Goal: Task Accomplishment & Management: Use online tool/utility

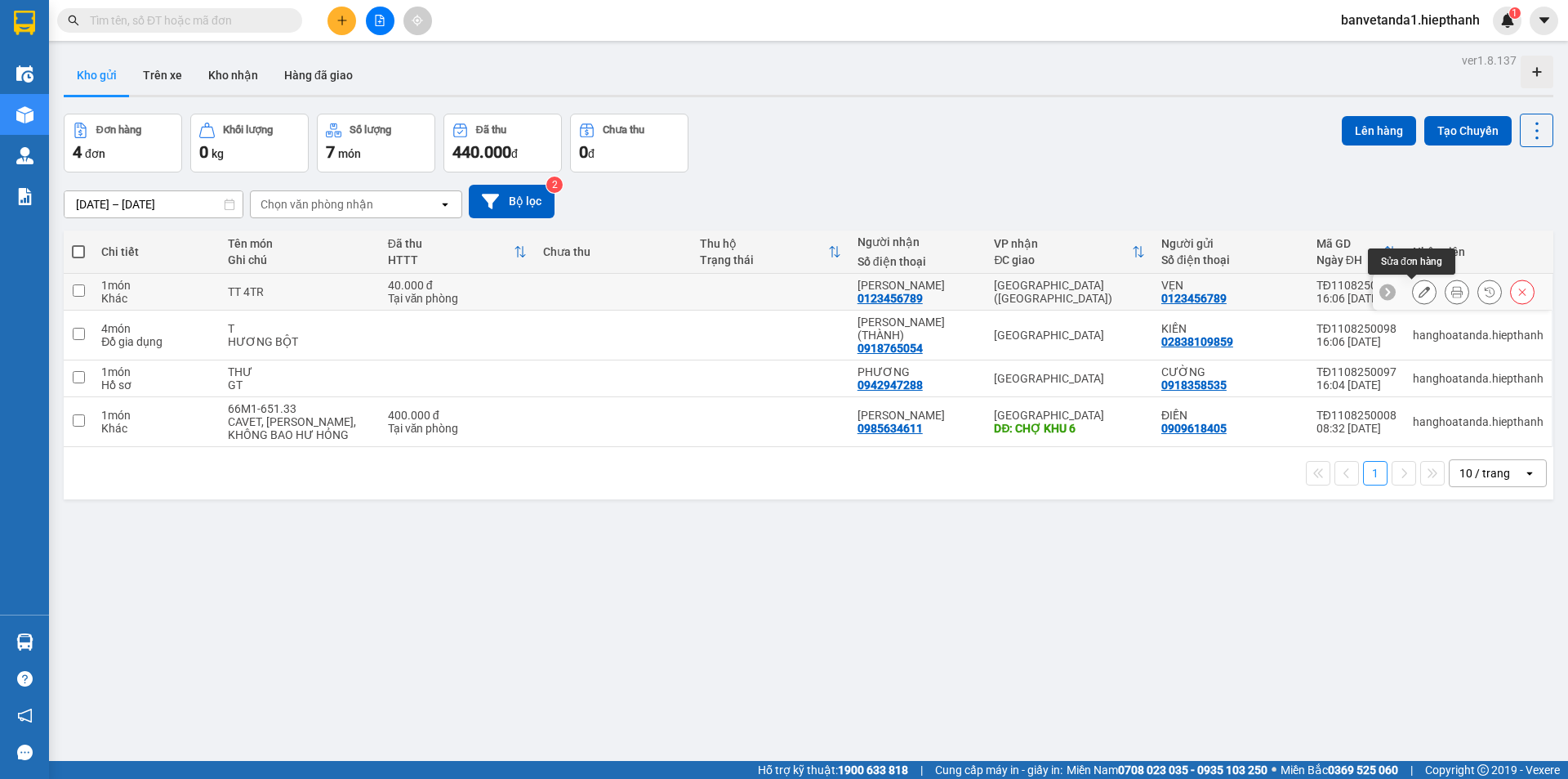
click at [1419, 293] on icon at bounding box center [1425, 292] width 12 height 12
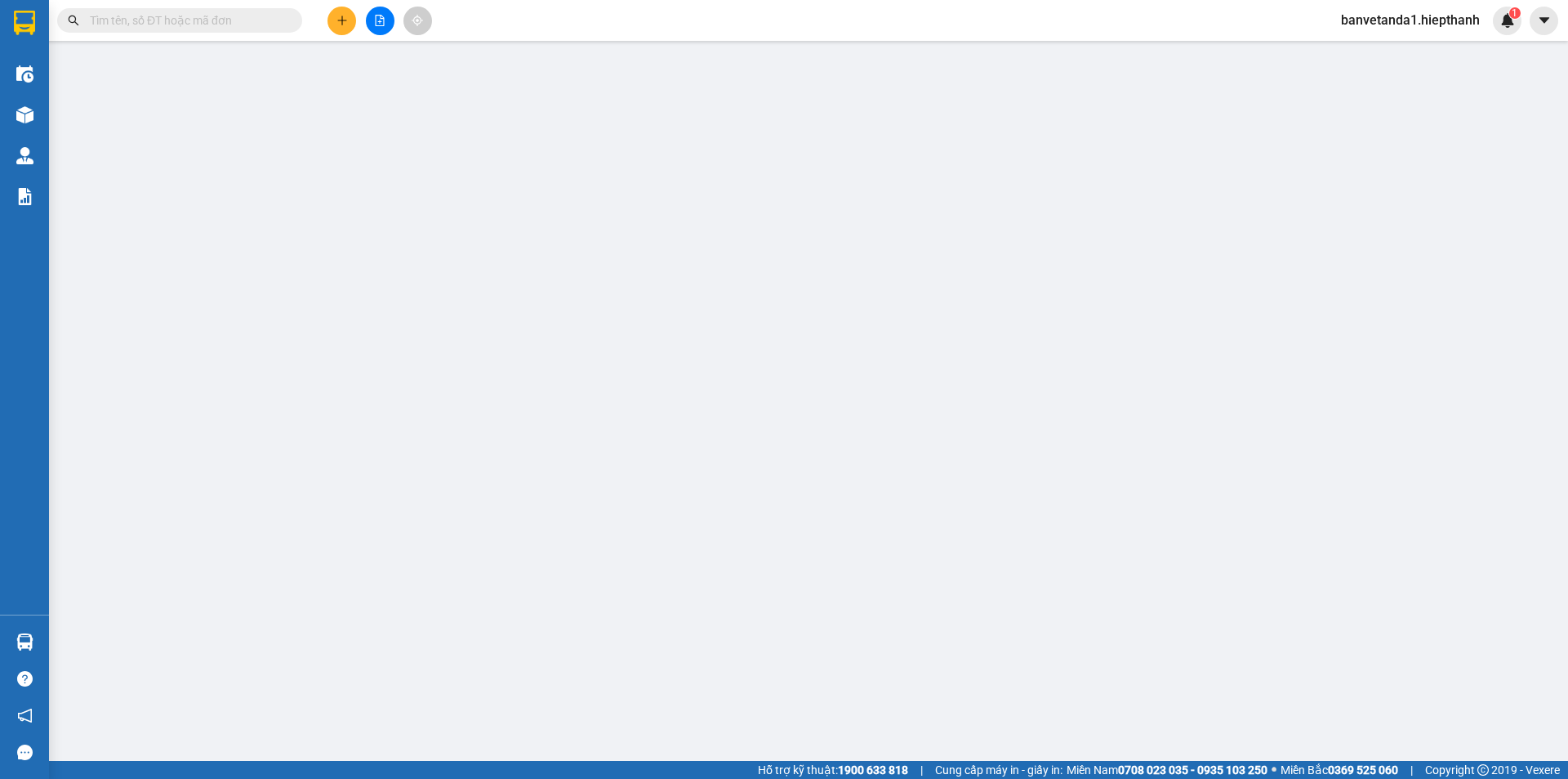
type input "0123456789"
type input "40.000"
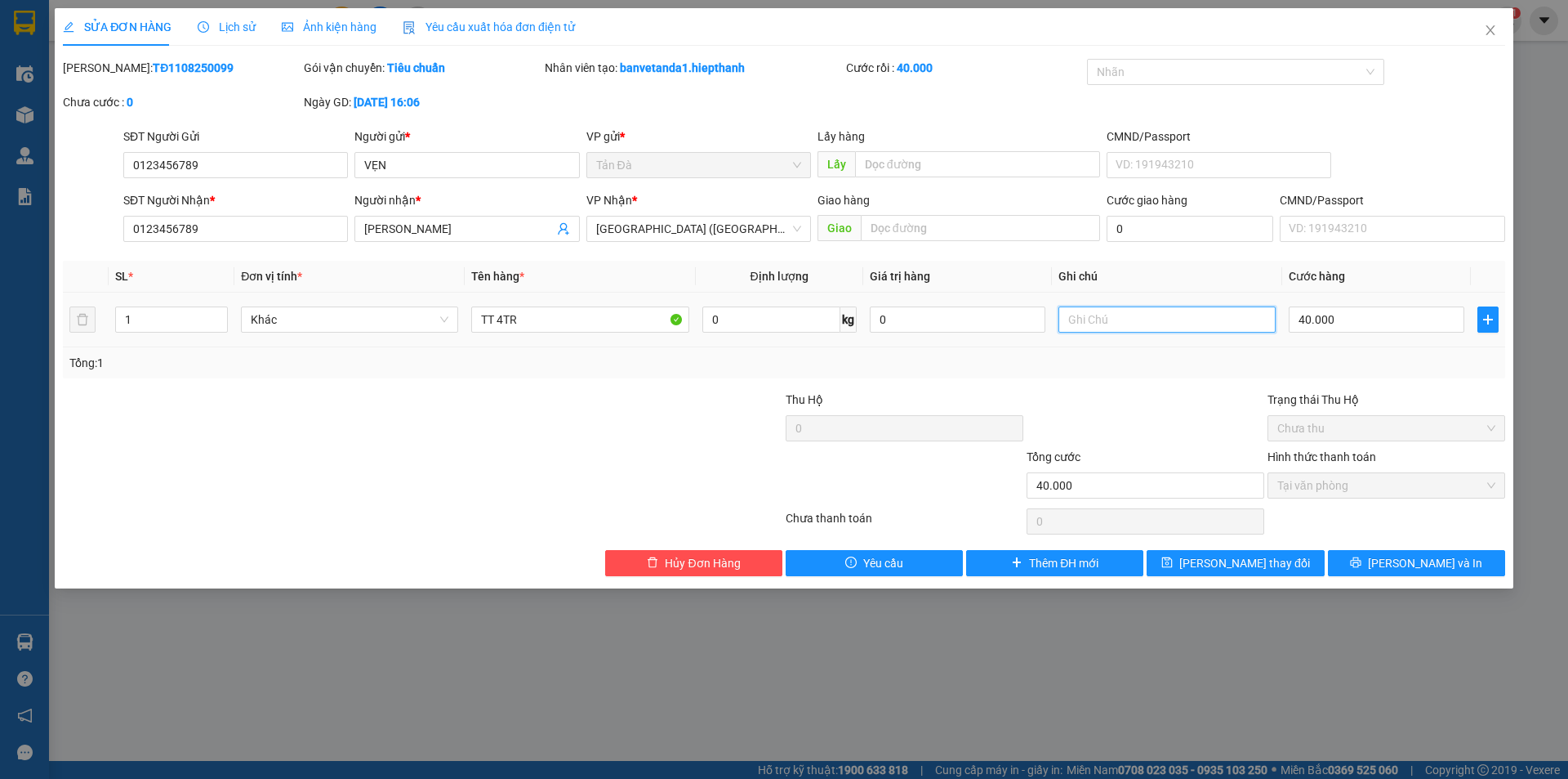
click at [1120, 322] on input "text" at bounding box center [1167, 319] width 217 height 26
type input "GƯI XE 12H"
click at [1213, 560] on span "[PERSON_NAME] thay đổi" at bounding box center [1245, 562] width 131 height 18
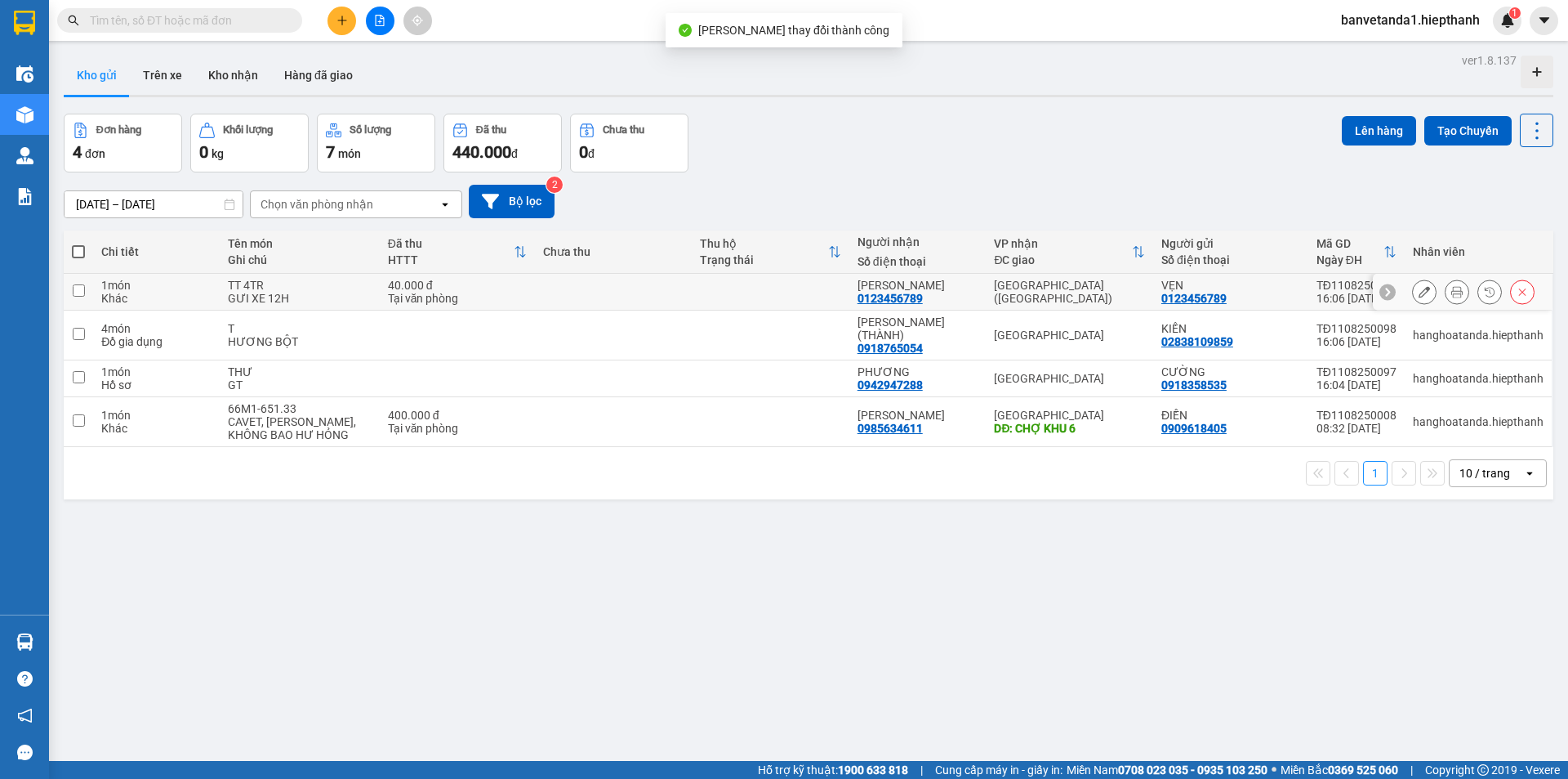
click at [77, 289] on input "checkbox" at bounding box center [79, 290] width 13 height 13
checkbox input "true"
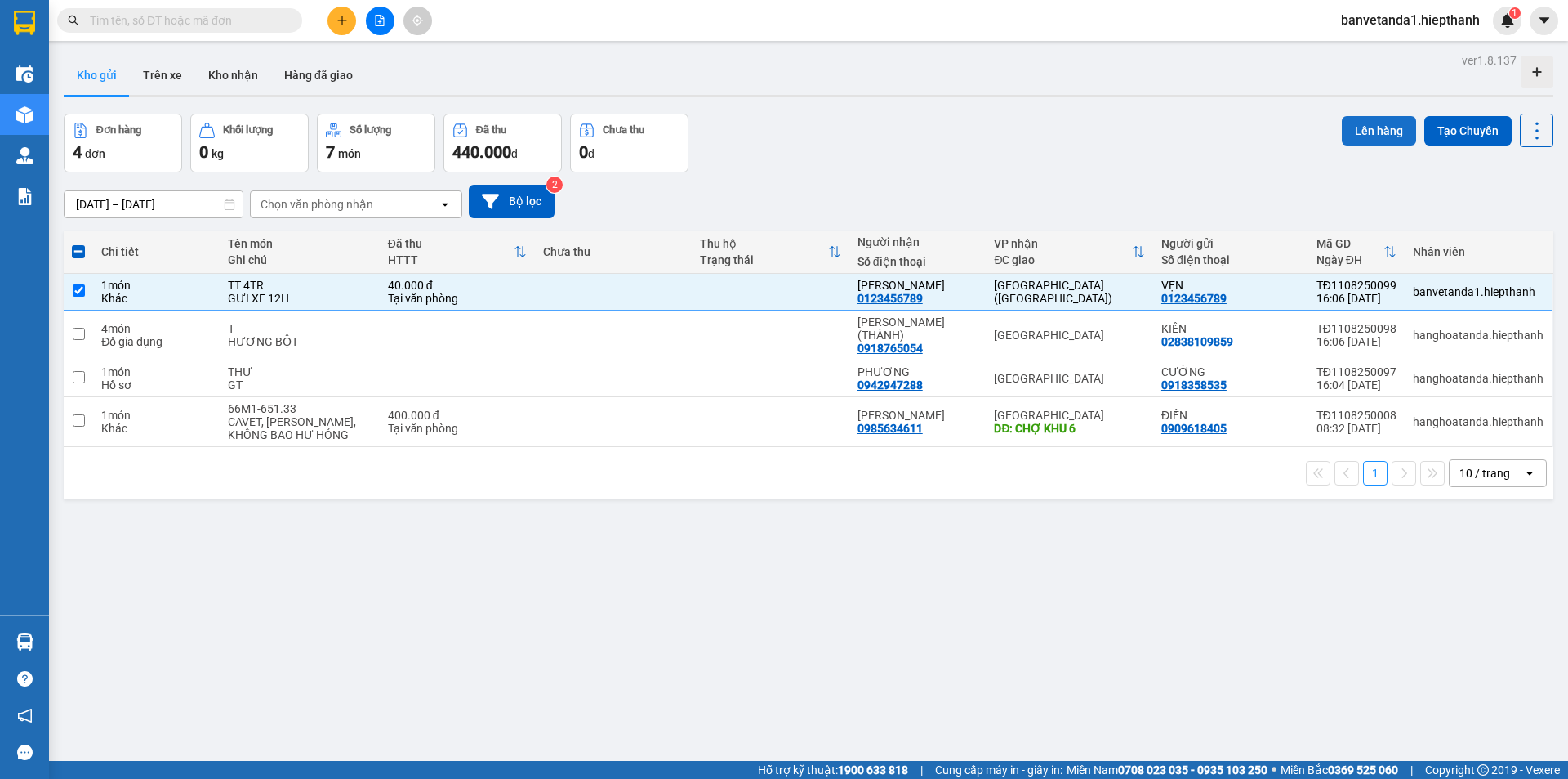
click at [1342, 134] on button "Lên hàng" at bounding box center [1378, 130] width 75 height 29
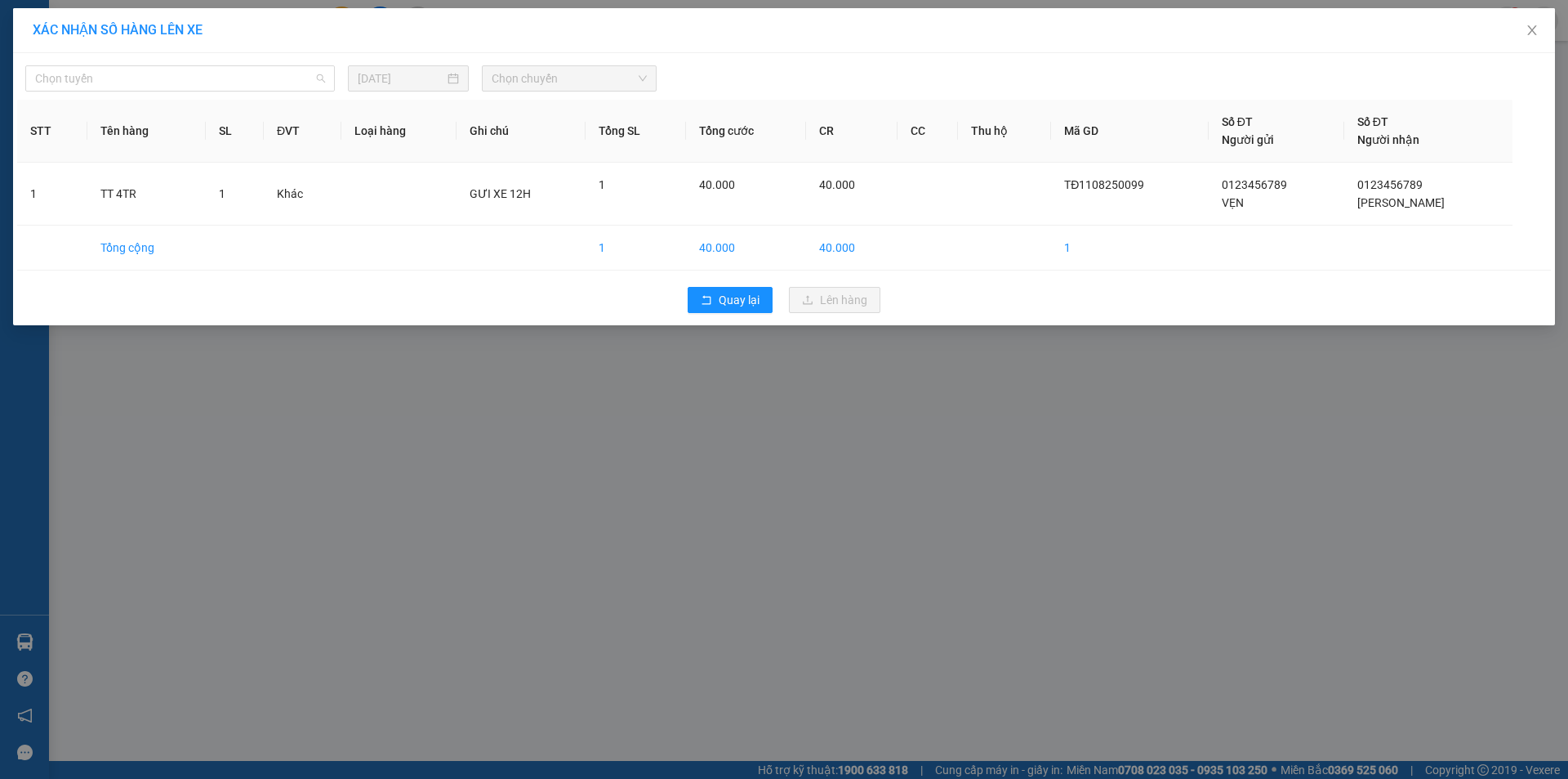
drag, startPoint x: 151, startPoint y: 72, endPoint x: 123, endPoint y: 106, distance: 44.0
click at [138, 90] on span "Chọn tuyến" at bounding box center [180, 78] width 290 height 24
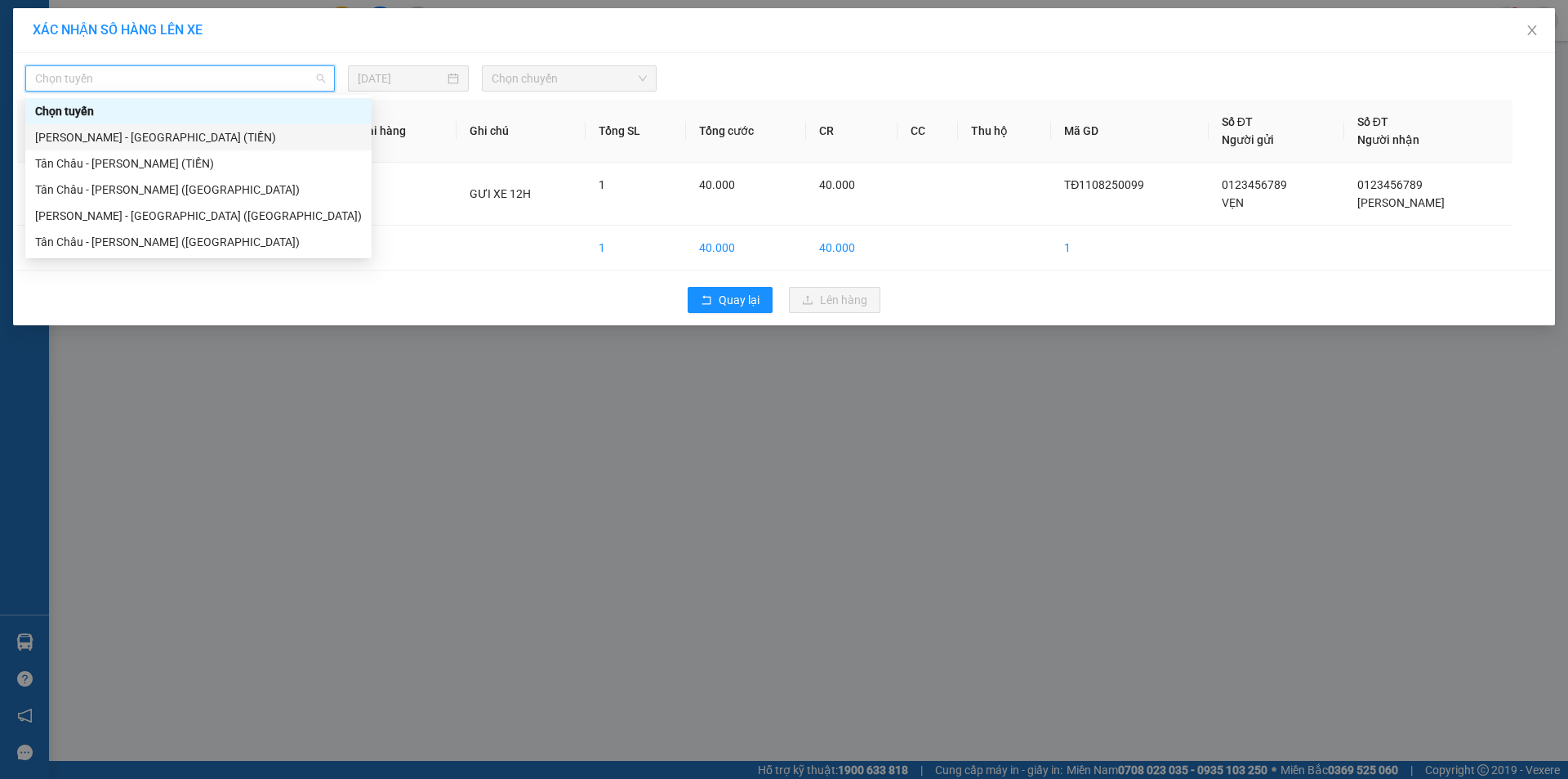
click at [106, 137] on div "[PERSON_NAME] - [GEOGRAPHIC_DATA] (TIỀN)" at bounding box center [198, 137] width 326 height 18
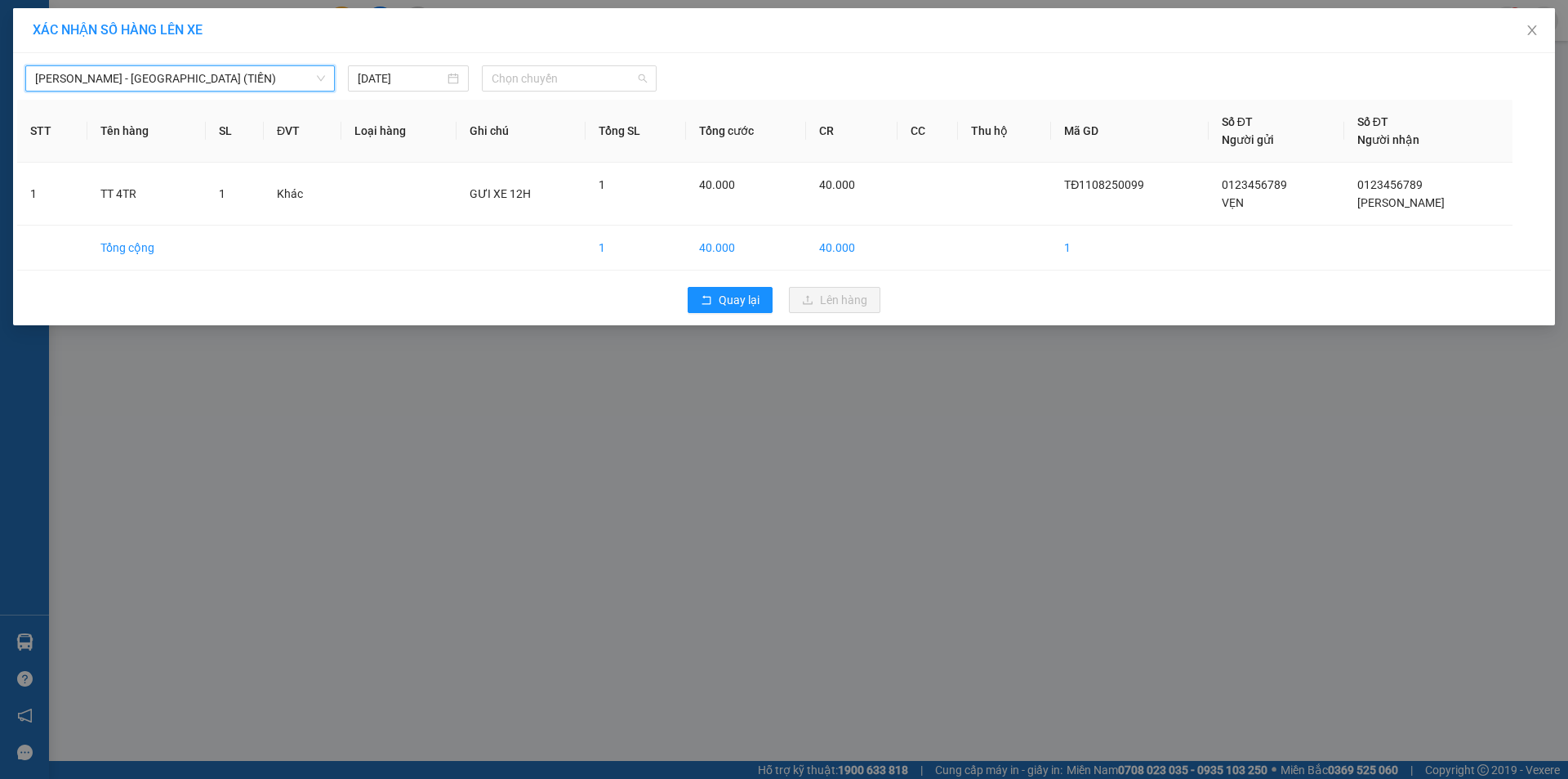
drag, startPoint x: 525, startPoint y: 78, endPoint x: 518, endPoint y: 149, distance: 71.3
click at [524, 93] on div "[GEOGRAPHIC_DATA] - [GEOGRAPHIC_DATA] (TIỀN) [GEOGRAPHIC_DATA] - [GEOGRAPHIC_DA…" at bounding box center [784, 189] width 1542 height 272
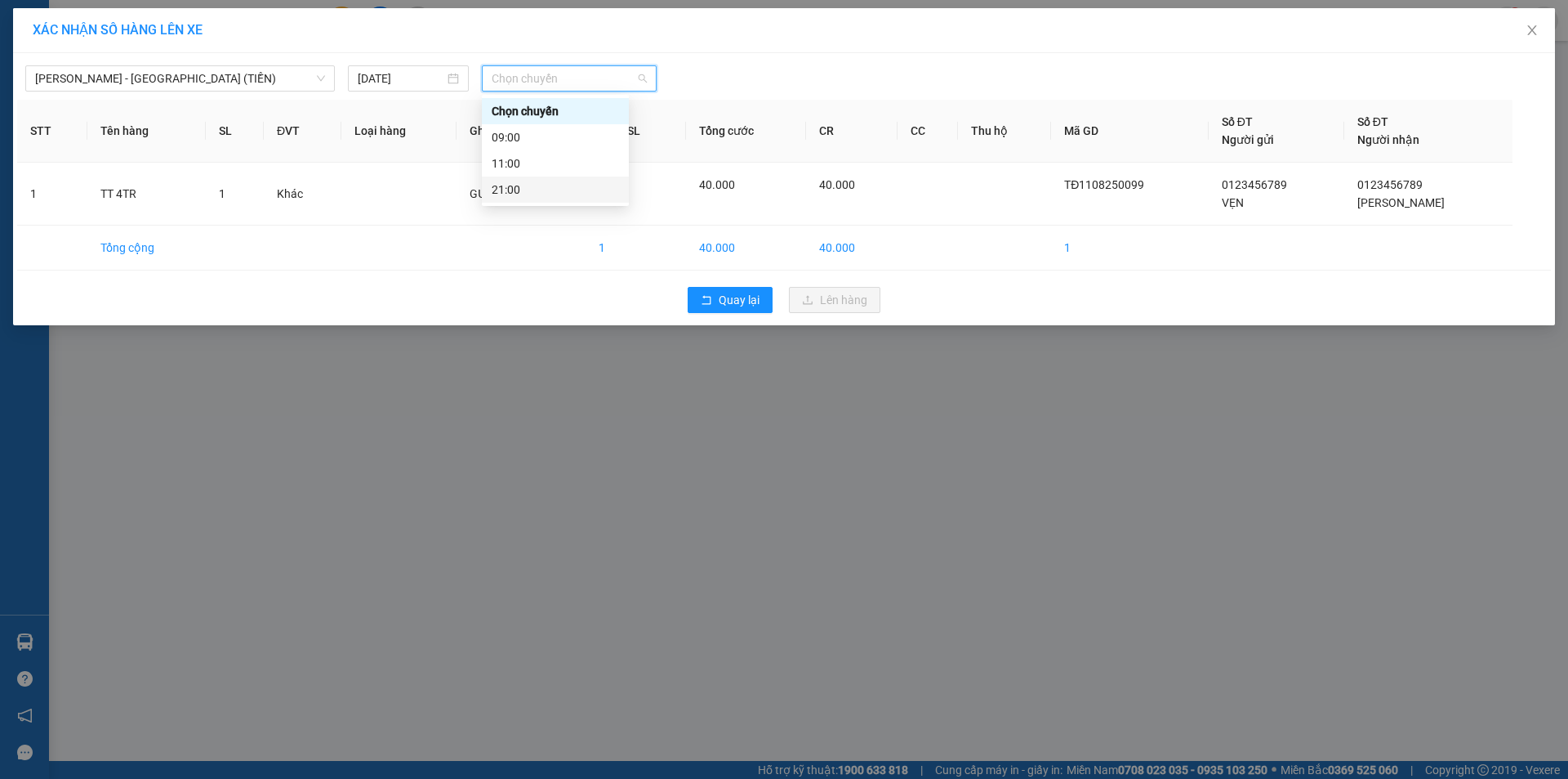
click at [517, 177] on div "Chọn chuyến 09:00 11:00 21:00" at bounding box center [555, 150] width 147 height 105
click at [581, 190] on div "21:00" at bounding box center [555, 189] width 128 height 18
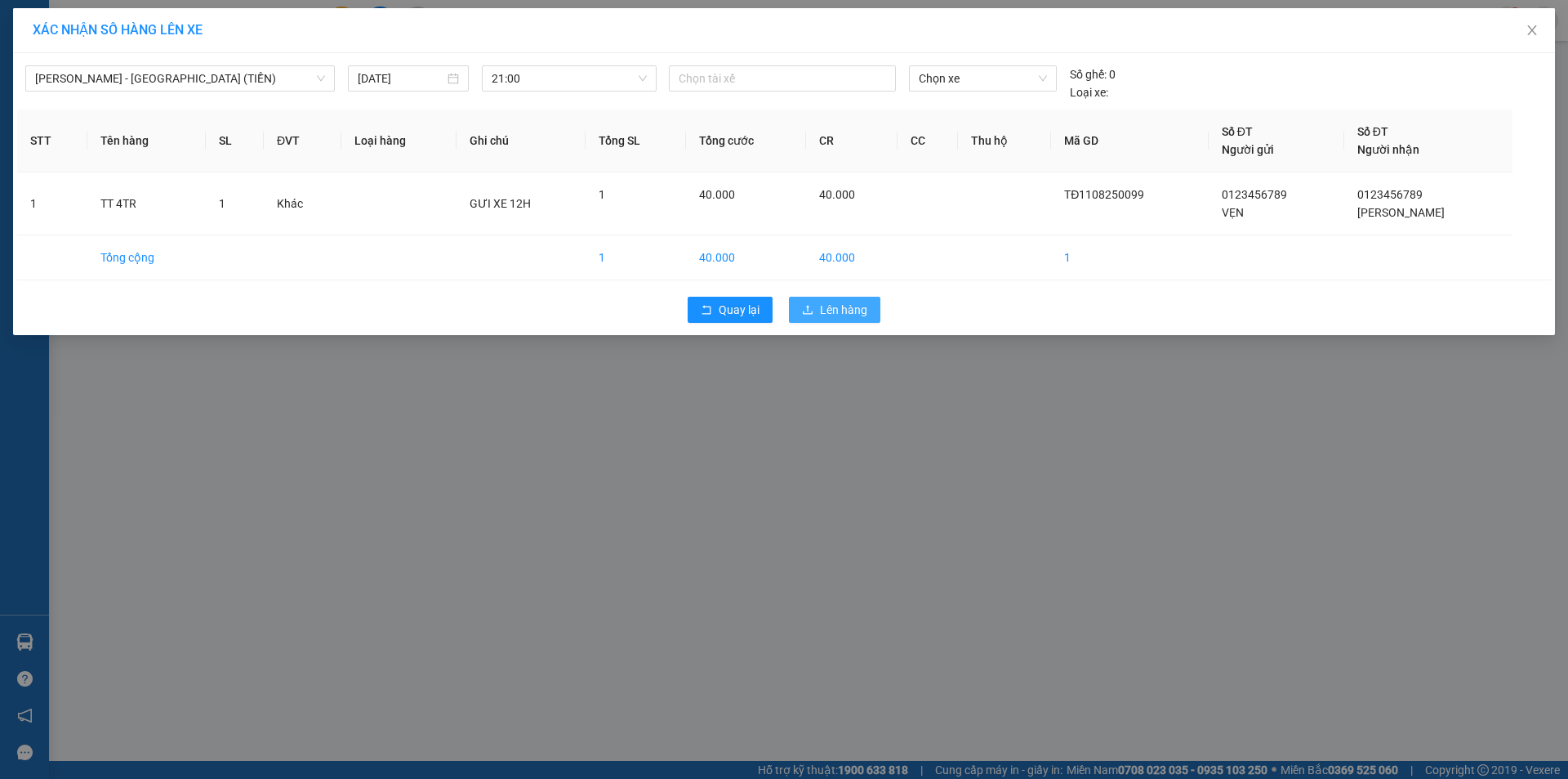
click at [833, 305] on span "Lên hàng" at bounding box center [843, 309] width 47 height 18
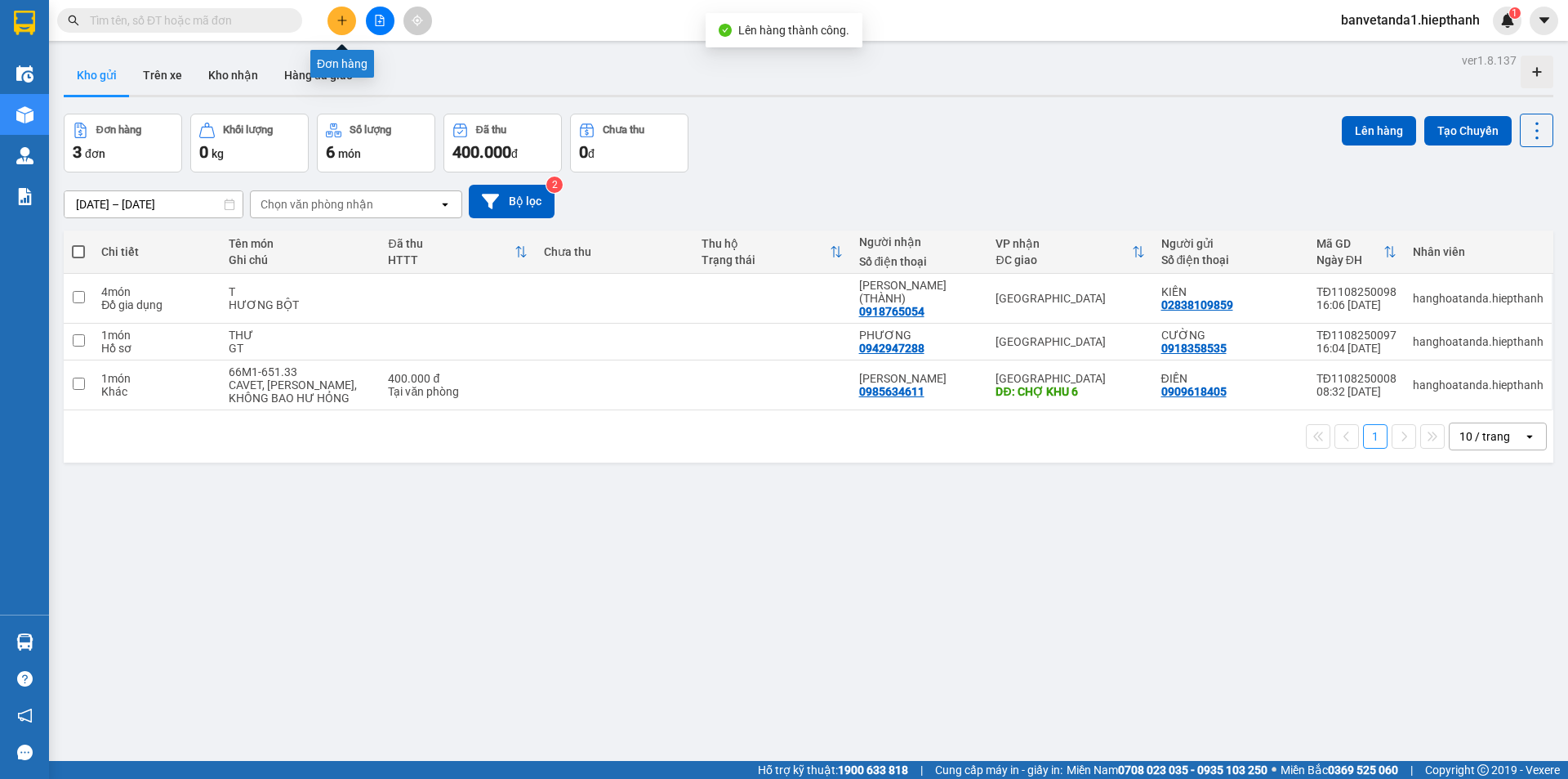
click at [352, 17] on button at bounding box center [341, 21] width 29 height 29
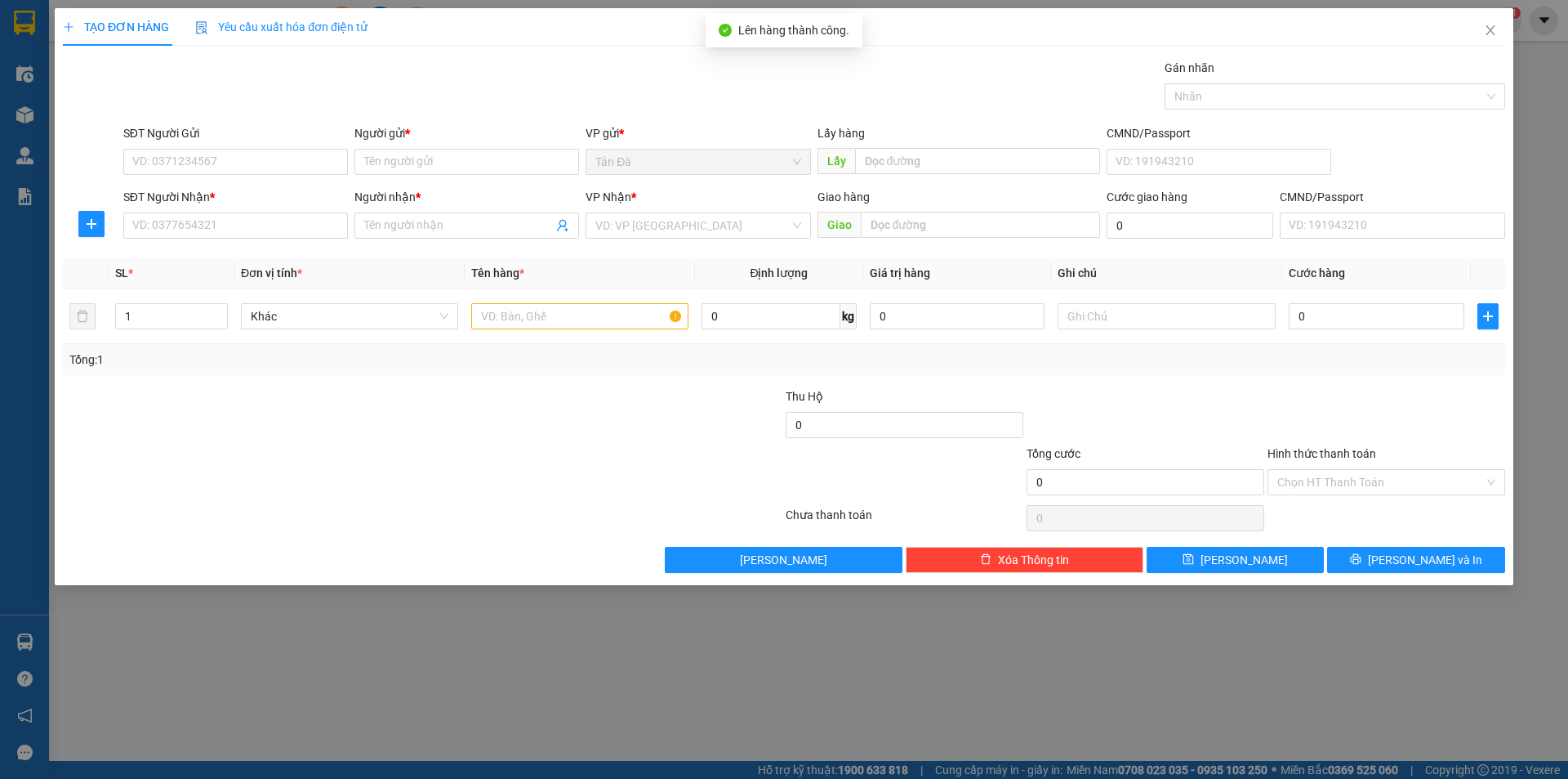
click at [363, 17] on div "Yêu cầu xuất hóa đơn điện tử" at bounding box center [281, 27] width 172 height 38
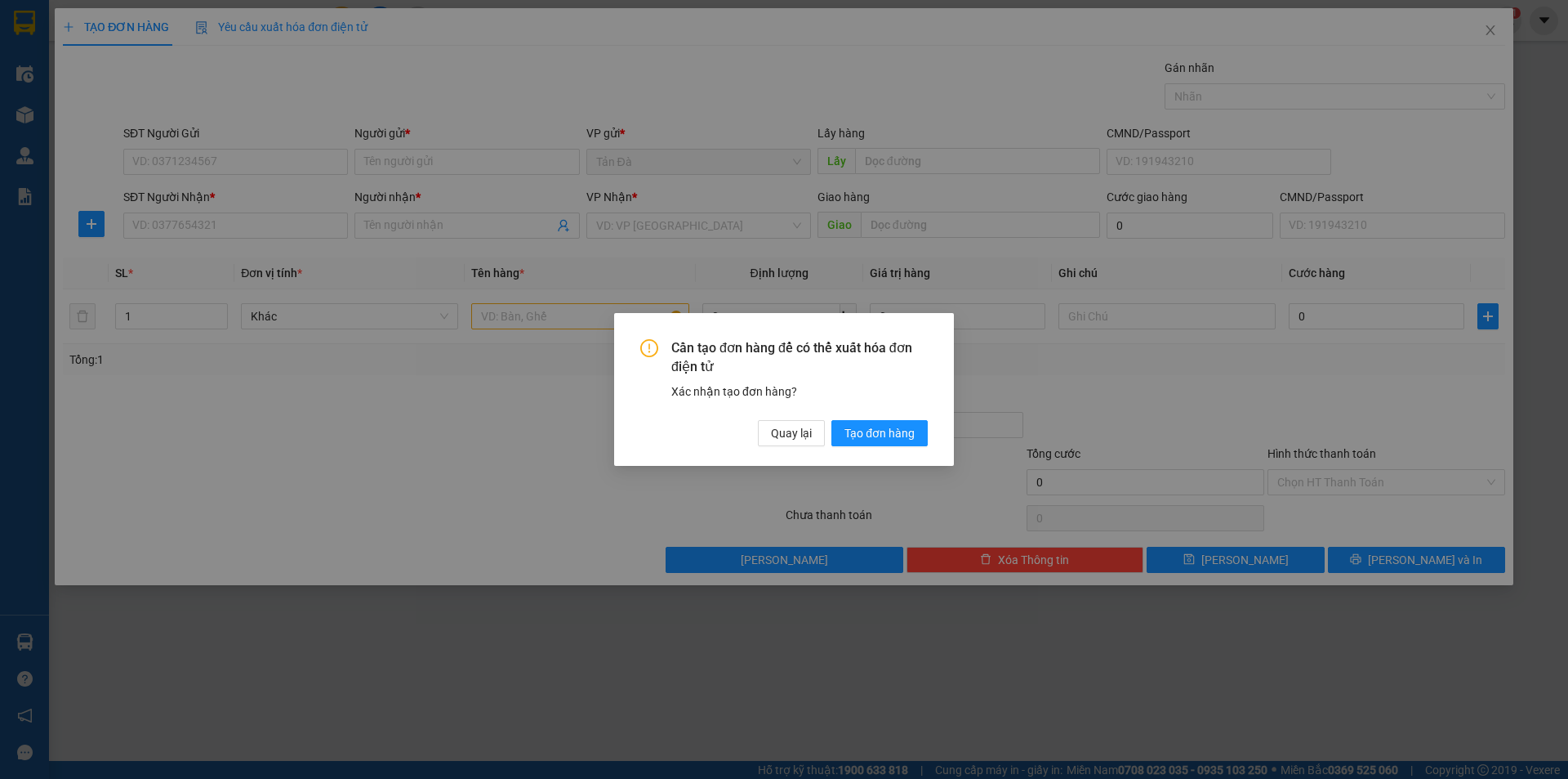
click at [1487, 25] on div "Cần tạo đơn hàng để có thể xuất hóa đơn điện tử Xác nhận tạo đơn hàng? Quay lại…" at bounding box center [784, 390] width 1568 height 779
click at [1490, 34] on div "Cần tạo đơn hàng để có thể xuất hóa đơn điện tử Xác nhận tạo đơn hàng? Quay lại…" at bounding box center [784, 390] width 1568 height 779
click at [806, 432] on span "Quay lại" at bounding box center [791, 432] width 41 height 18
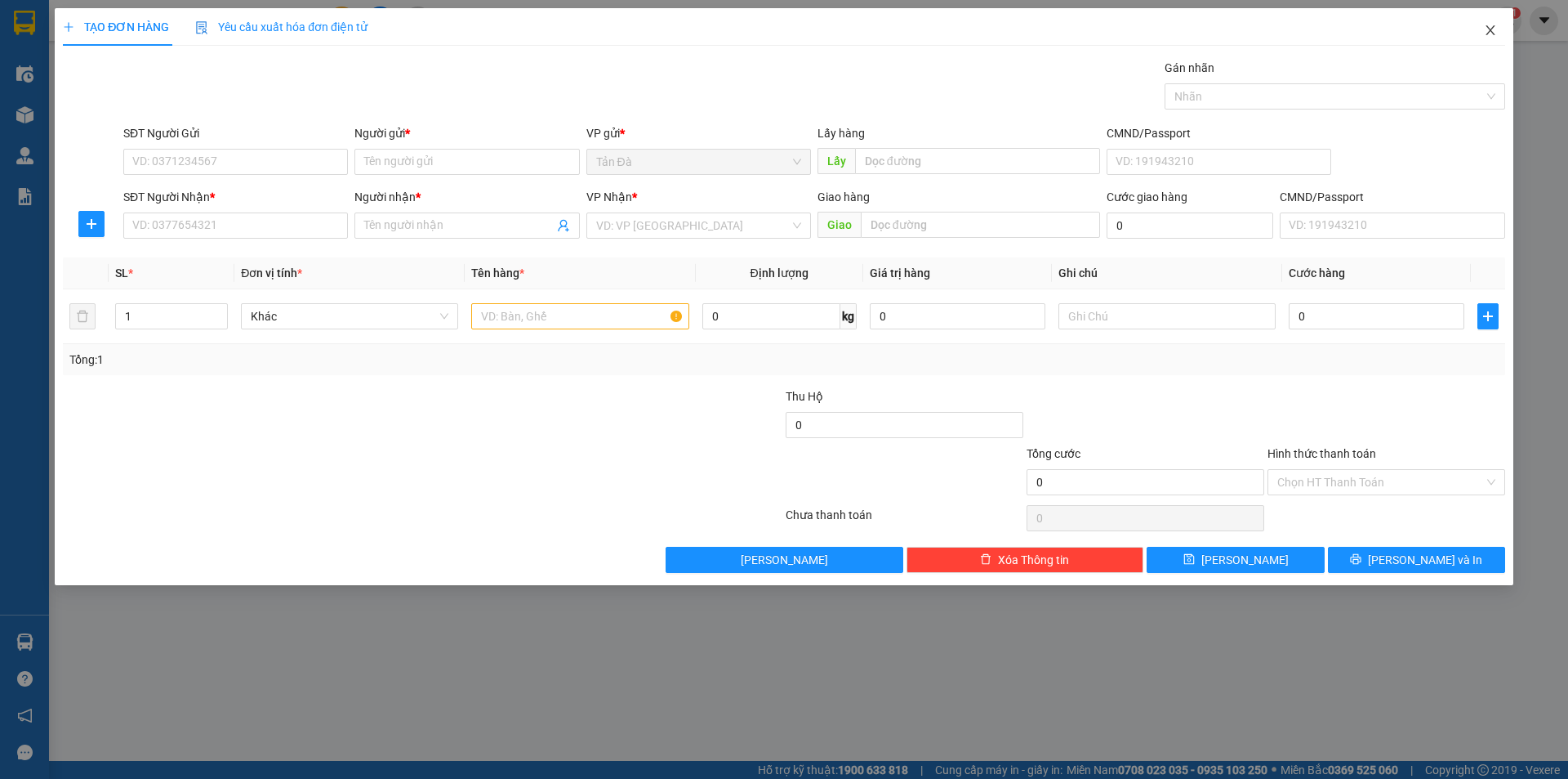
click at [1484, 34] on icon "close" at bounding box center [1491, 30] width 13 height 13
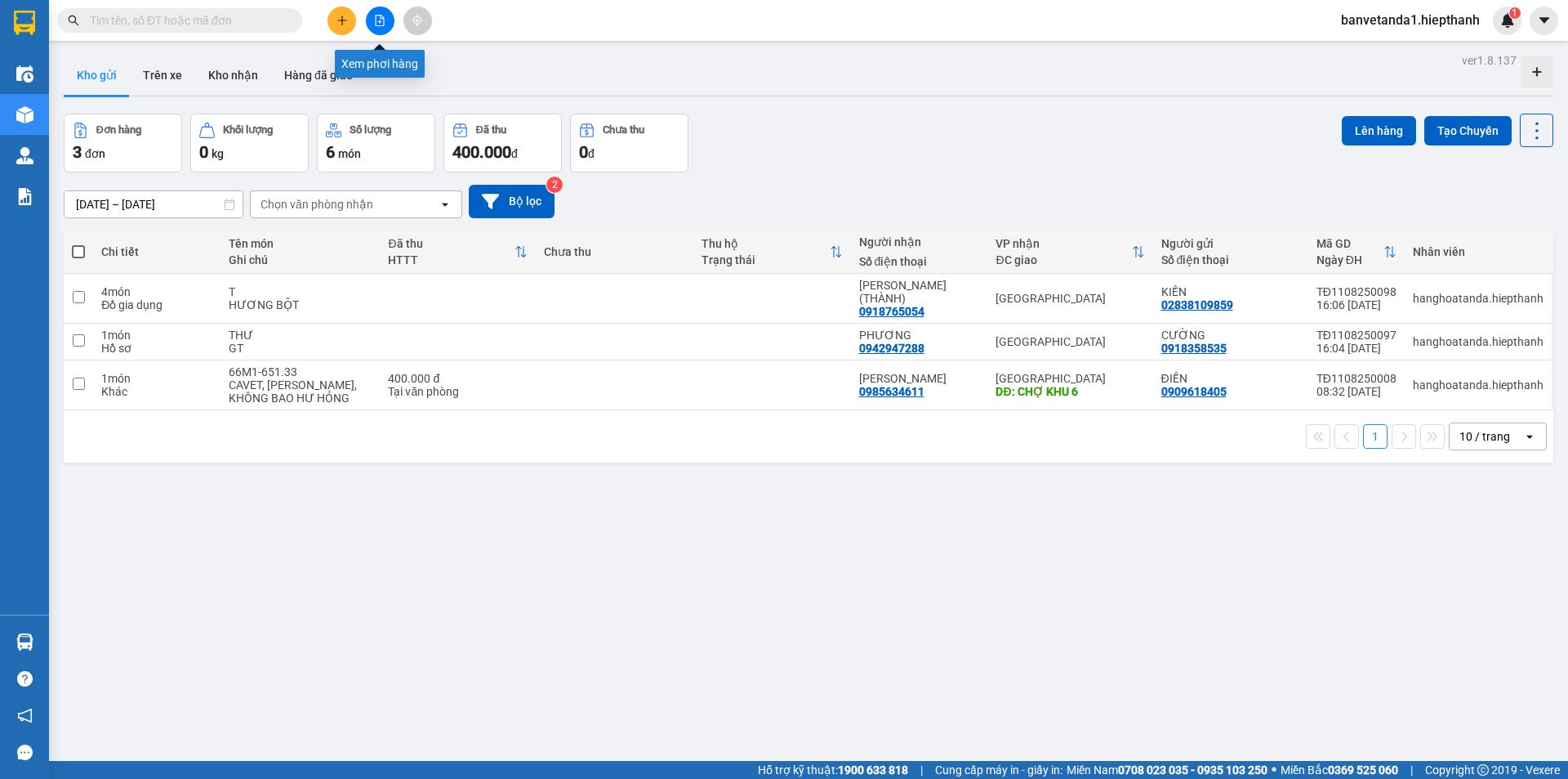
click at [379, 16] on icon "file-add" at bounding box center [380, 21] width 12 height 12
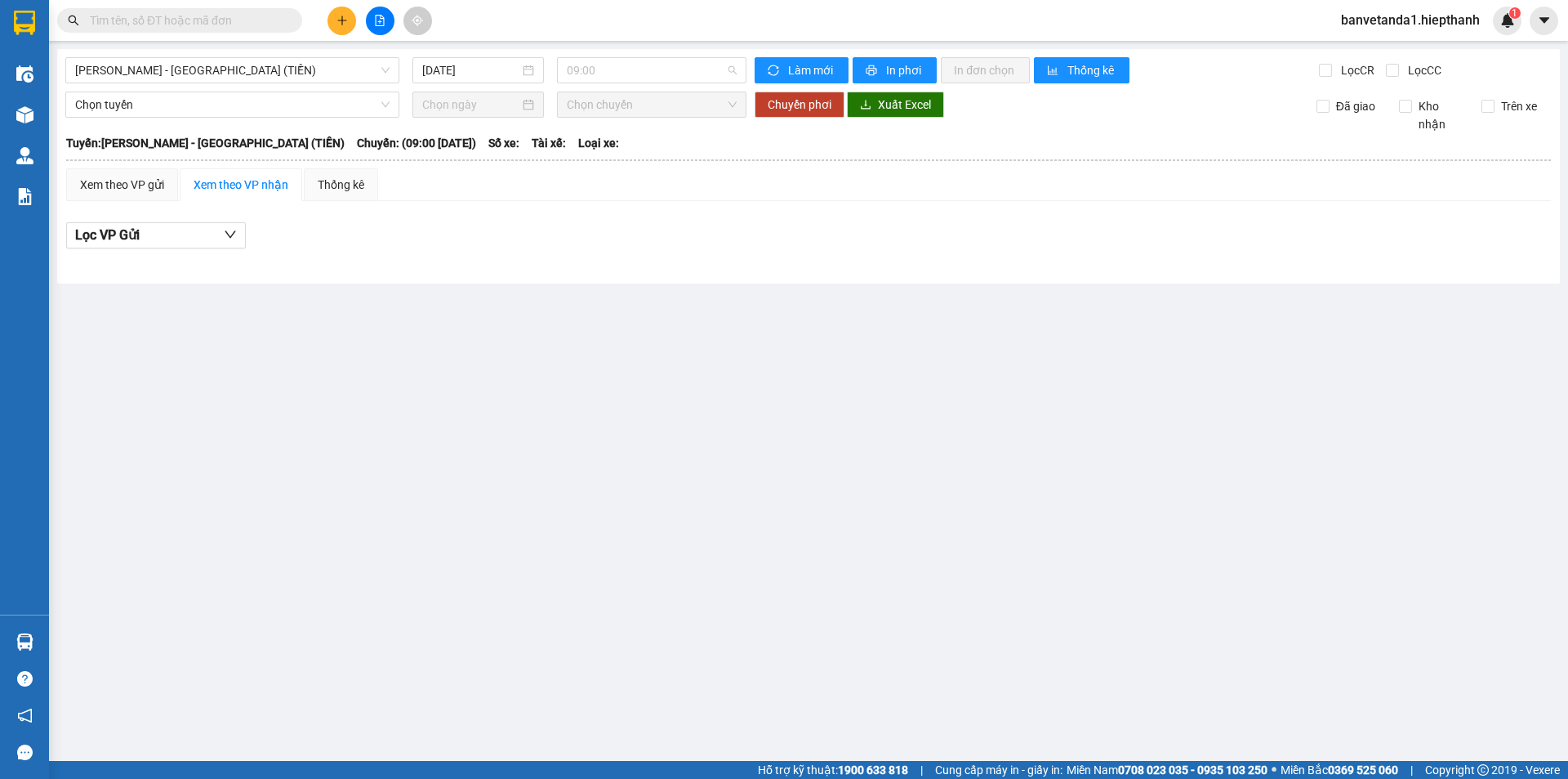
drag, startPoint x: 598, startPoint y: 63, endPoint x: 598, endPoint y: 136, distance: 73.0
click at [598, 82] on div "09:00" at bounding box center [652, 70] width 190 height 26
click at [599, 193] on div "21:00" at bounding box center [630, 181] width 147 height 26
